Goal: Use online tool/utility: Use online tool/utility

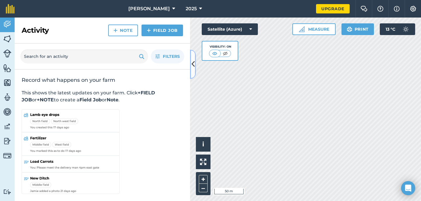
click at [192, 65] on icon at bounding box center [192, 64] width 3 height 10
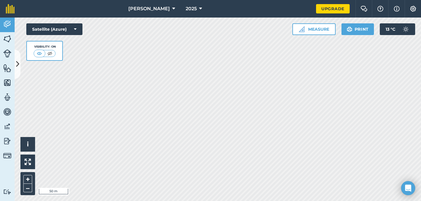
click at [56, 58] on div "Hello i © 2025 TomTom, Microsoft 50 m + – Satellite (Azure) Visibility: On Meas…" at bounding box center [218, 109] width 406 height 183
click at [165, 201] on html "[PERSON_NAME] 2025 Upgrade Farm Chat Help Info Settings Map printing is not ava…" at bounding box center [210, 100] width 421 height 201
click at [127, 201] on html "[PERSON_NAME] 2025 Upgrade Farm Chat Help Info Settings Map printing is not ava…" at bounding box center [210, 100] width 421 height 201
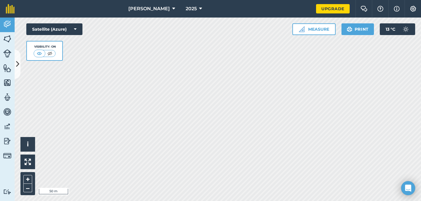
click at [140, 201] on html "[PERSON_NAME] 2025 Upgrade Farm Chat Help Info Settings Map printing is not ava…" at bounding box center [210, 100] width 421 height 201
click at [152, 201] on html "[PERSON_NAME] 2025 Upgrade Farm Chat Help Info Settings Map printing is not ava…" at bounding box center [210, 100] width 421 height 201
click at [34, 201] on html "[PERSON_NAME] 2025 Upgrade Farm Chat Help Info Settings Map printing is not ava…" at bounding box center [210, 100] width 421 height 201
click at [348, 33] on div "Hello i © 2025 TomTom, Microsoft 50 m + – Satellite (Azure) Visibility: On Meas…" at bounding box center [218, 109] width 406 height 183
click at [28, 187] on button "–" at bounding box center [27, 188] width 9 height 8
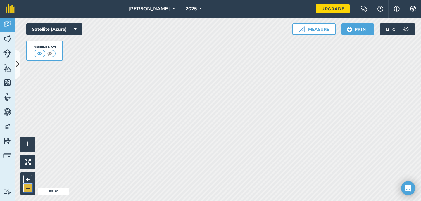
click at [28, 187] on button "–" at bounding box center [27, 188] width 9 height 8
click at [389, 34] on div "Hello i © 2025 TomTom, Microsoft 500 m + – Satellite (Azure) Visibility: On Mea…" at bounding box center [218, 109] width 406 height 183
click at [28, 188] on button "–" at bounding box center [27, 188] width 9 height 8
click at [28, 178] on button "+" at bounding box center [27, 179] width 9 height 9
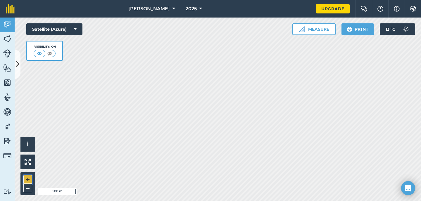
click at [28, 178] on button "+" at bounding box center [27, 179] width 9 height 9
click at [28, 179] on button "+" at bounding box center [27, 179] width 9 height 9
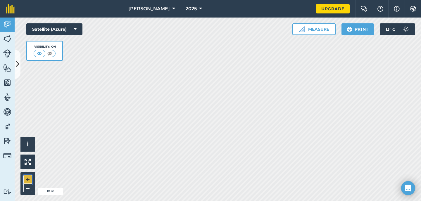
click at [27, 180] on button "+" at bounding box center [27, 179] width 9 height 9
click at [27, 188] on button "–" at bounding box center [27, 188] width 9 height 8
click at [319, 29] on button "Measure" at bounding box center [313, 29] width 43 height 12
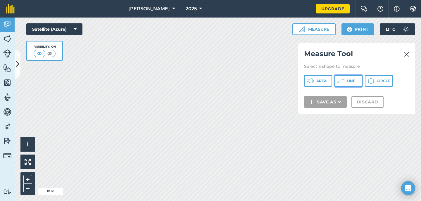
click at [349, 82] on span "Line" at bounding box center [350, 81] width 8 height 5
click at [407, 54] on img at bounding box center [406, 54] width 5 height 7
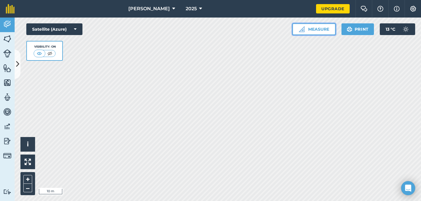
click at [317, 29] on button "Measure" at bounding box center [313, 29] width 43 height 12
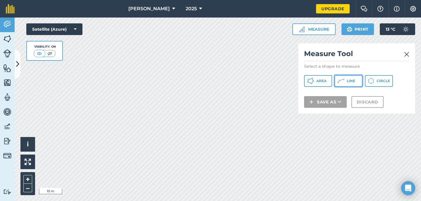
click at [350, 79] on span "Line" at bounding box center [350, 81] width 8 height 5
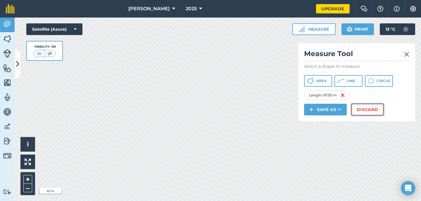
click at [360, 107] on button "Discard" at bounding box center [367, 110] width 32 height 12
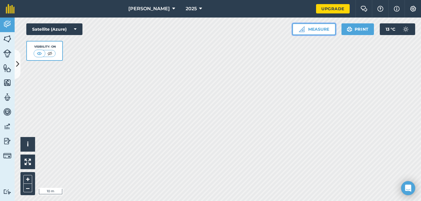
click at [321, 30] on button "Measure" at bounding box center [313, 29] width 43 height 12
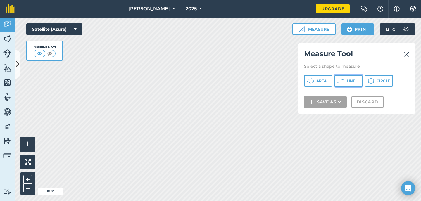
click at [341, 80] on icon at bounding box center [340, 80] width 7 height 7
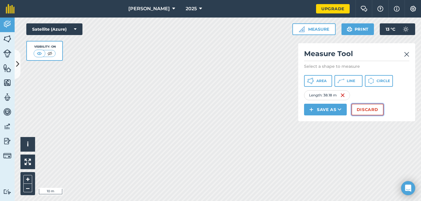
click at [375, 109] on button "Discard" at bounding box center [367, 110] width 32 height 12
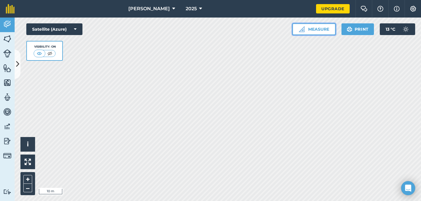
click at [320, 28] on button "Measure" at bounding box center [313, 29] width 43 height 12
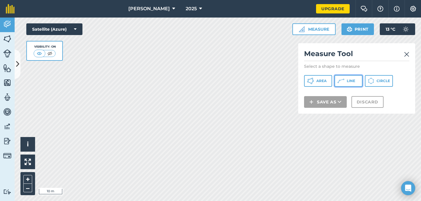
click at [346, 79] on button "Line" at bounding box center [348, 81] width 28 height 12
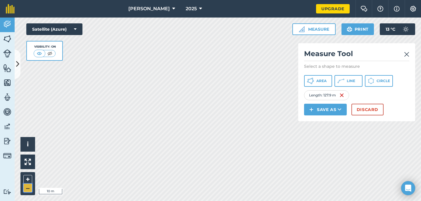
click at [28, 188] on button "–" at bounding box center [27, 188] width 9 height 8
